Goal: Task Accomplishment & Management: Manage account settings

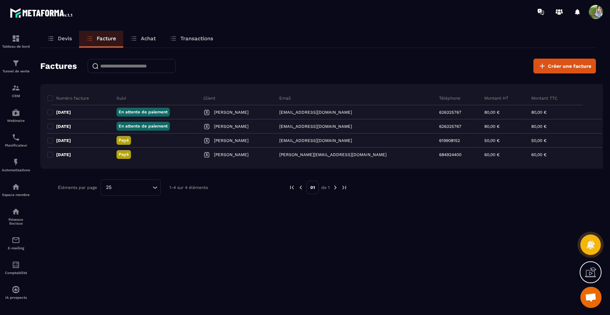
scroll to position [4390, 0]
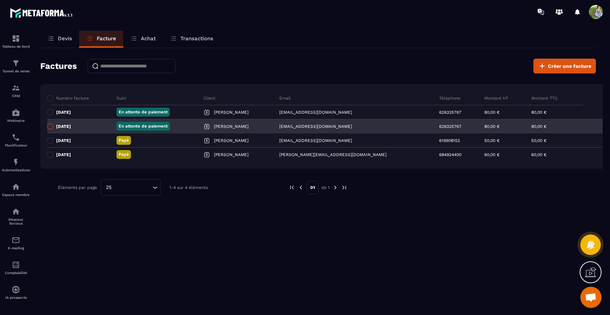
click at [49, 128] on span at bounding box center [50, 127] width 6 height 6
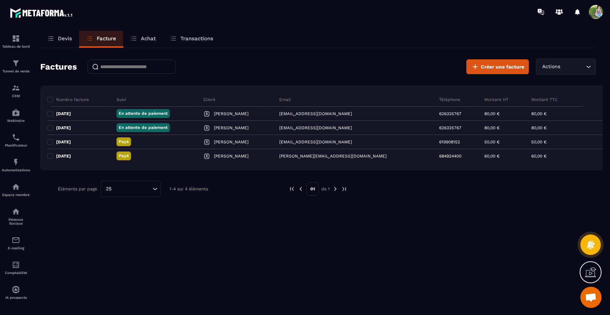
click at [590, 66] on icon "Search for option" at bounding box center [588, 67] width 4 height 2
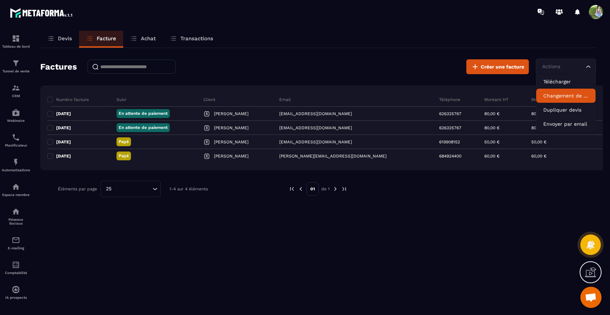
click at [574, 97] on p "Changement de statut" at bounding box center [565, 95] width 45 height 7
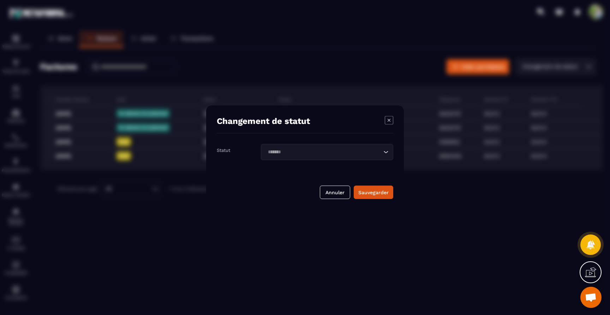
click at [370, 148] on div "Loading..." at bounding box center [327, 152] width 132 height 16
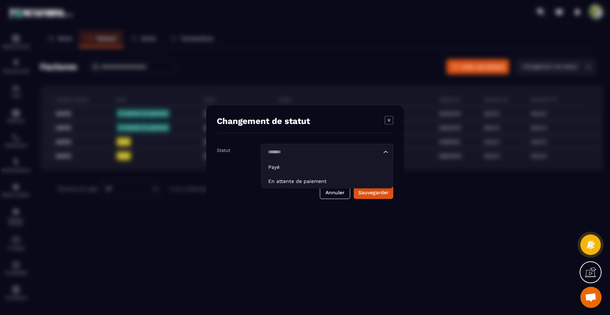
click at [386, 121] on icon "Modal window" at bounding box center [389, 120] width 8 height 8
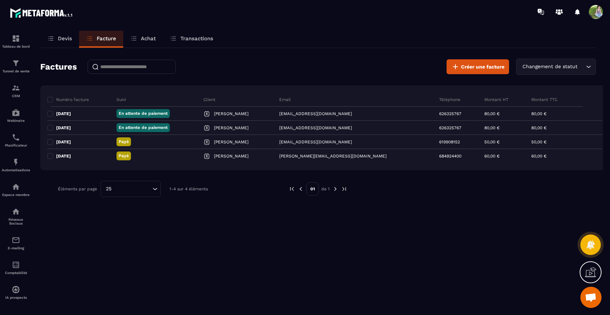
click at [555, 66] on div "Changement de statut" at bounding box center [552, 67] width 65 height 8
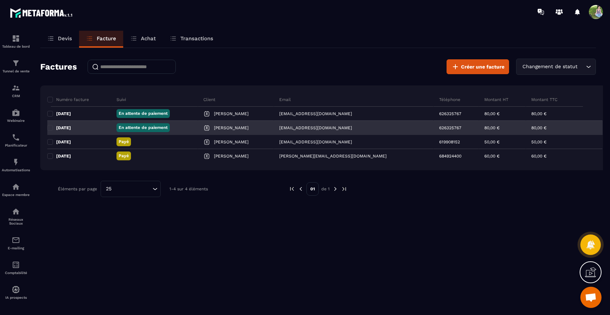
click at [165, 128] on p "En attente de paiement" at bounding box center [143, 128] width 49 height 6
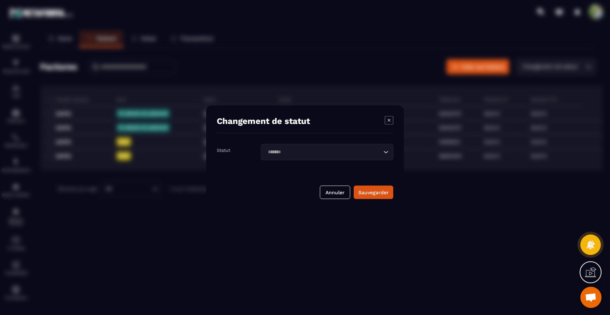
click at [306, 155] on input "Search for option" at bounding box center [323, 152] width 116 height 8
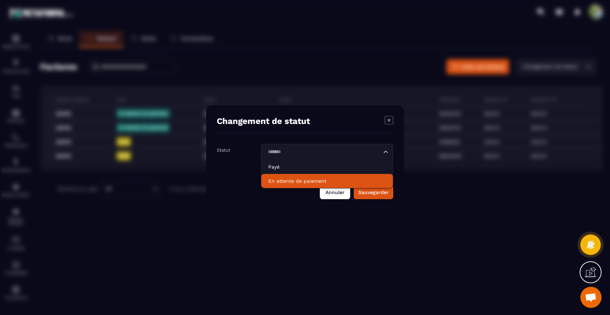
click at [335, 192] on button "Annuler" at bounding box center [335, 192] width 30 height 13
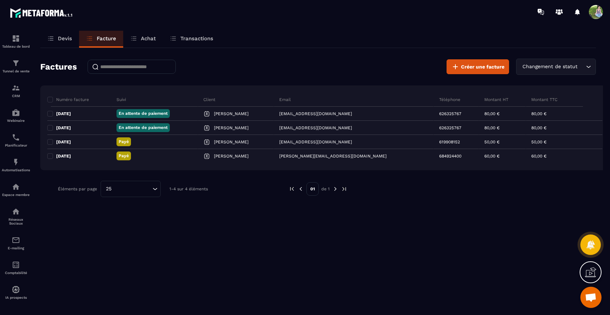
click at [588, 66] on icon "Search for option" at bounding box center [588, 66] width 7 height 7
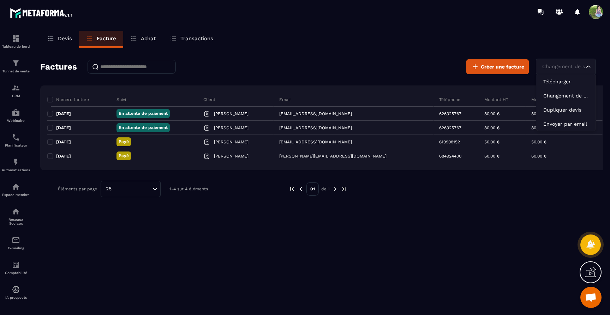
click at [590, 273] on icon at bounding box center [590, 271] width 11 height 11
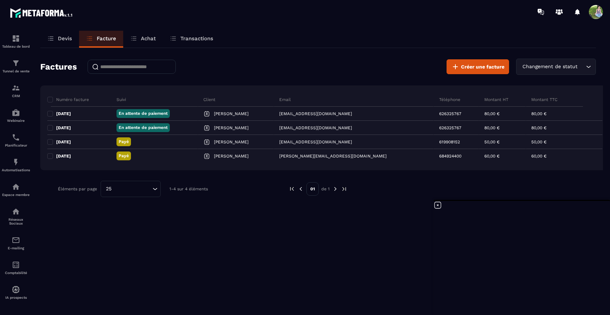
click at [439, 205] on icon at bounding box center [437, 205] width 8 height 8
click at [588, 296] on span "Ouvrir le chat" at bounding box center [591, 298] width 12 height 10
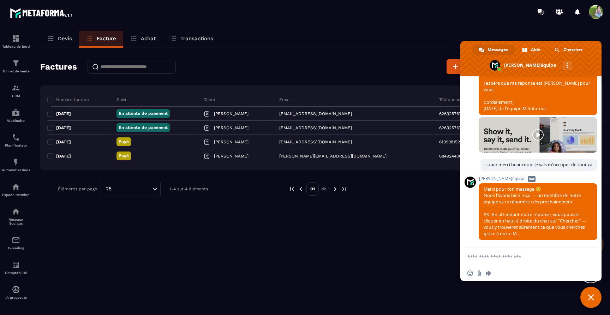
click at [494, 255] on textarea "Entrez votre message..." at bounding box center [523, 257] width 113 height 18
type textarea "*"
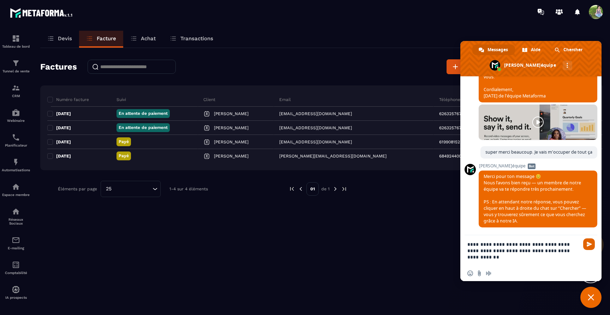
type textarea "**********"
click at [589, 245] on span "Envoyer" at bounding box center [588, 243] width 5 height 5
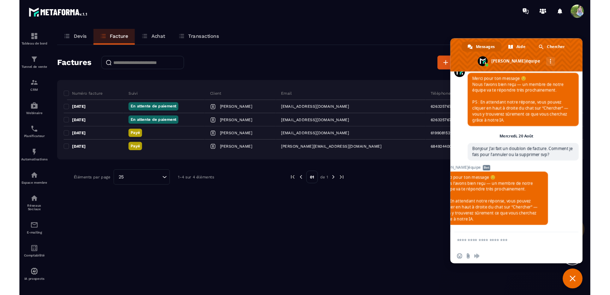
scroll to position [4497, 0]
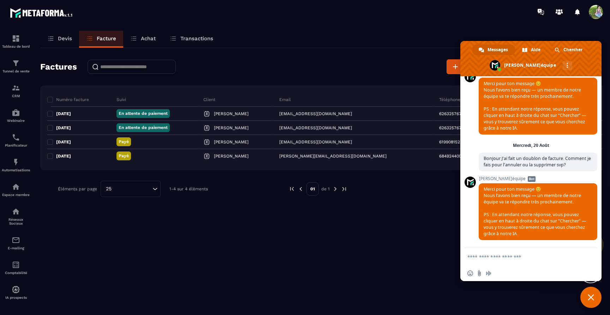
click at [589, 297] on span "Fermer le chat" at bounding box center [591, 297] width 6 height 6
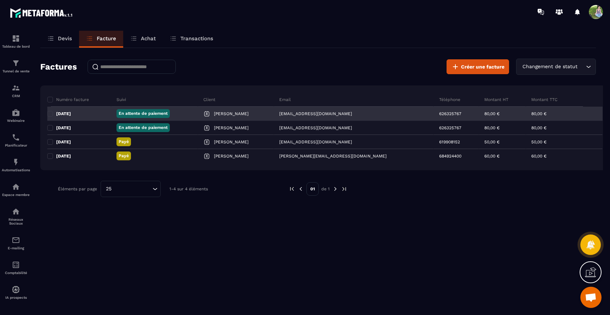
click at [357, 113] on div "[EMAIL_ADDRESS][DOMAIN_NAME]" at bounding box center [354, 114] width 160 height 14
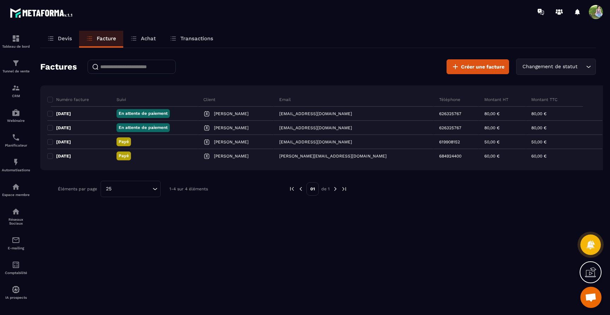
click at [586, 66] on icon "Search for option" at bounding box center [588, 66] width 7 height 7
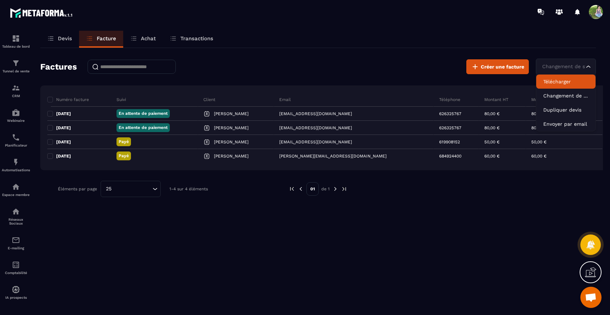
click at [572, 83] on p "Télécharger" at bounding box center [565, 81] width 45 height 7
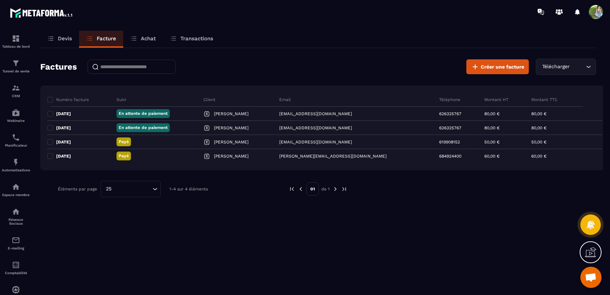
scroll to position [4831, 0]
